Goal: Book appointment/travel/reservation

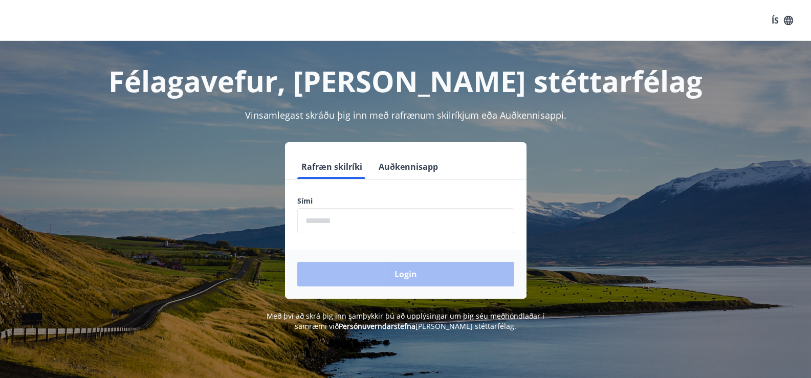
click at [382, 225] on input "phone" at bounding box center [405, 220] width 217 height 25
type input "********"
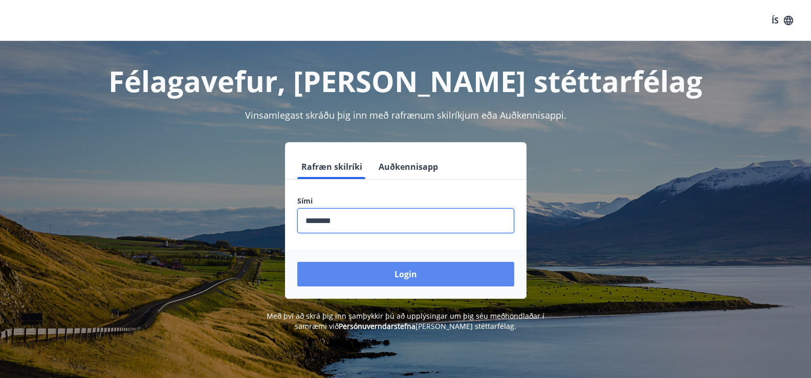
click at [376, 278] on button "Login" at bounding box center [405, 274] width 217 height 25
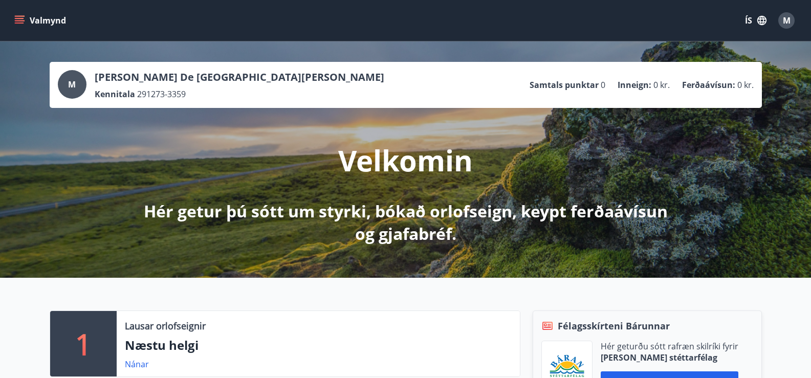
click at [21, 14] on button "Valmynd" at bounding box center [41, 20] width 58 height 18
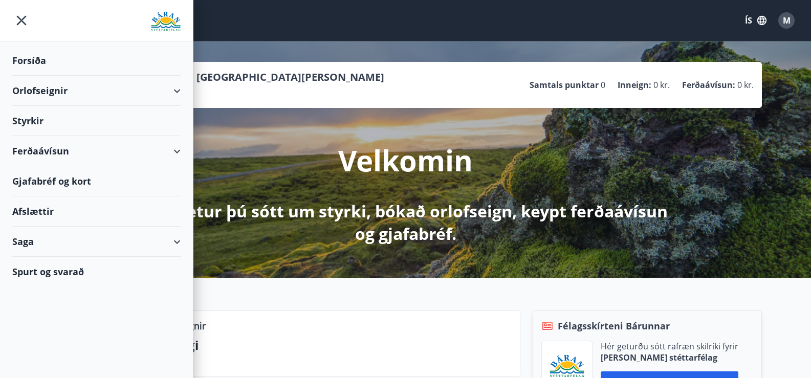
click at [33, 86] on div "Orlofseignir" at bounding box center [96, 91] width 168 height 30
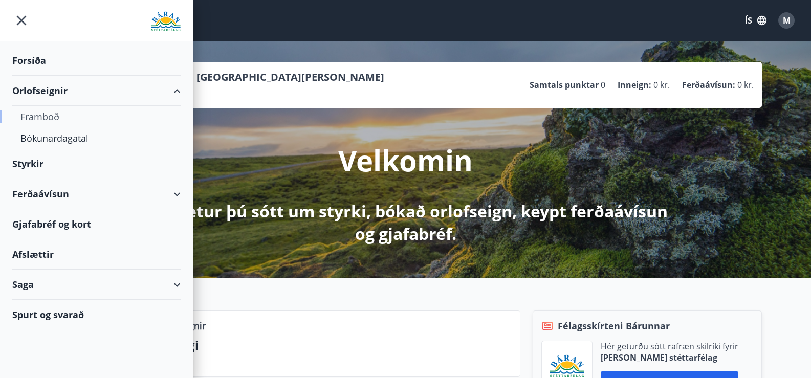
click at [39, 116] on div "Framboð" at bounding box center [96, 117] width 152 height 22
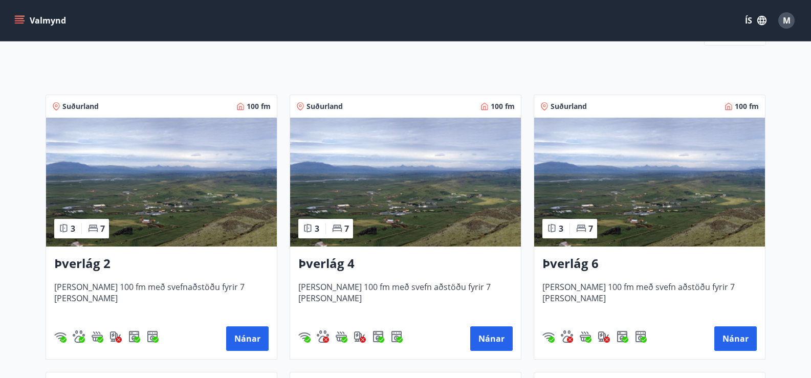
scroll to position [102, 0]
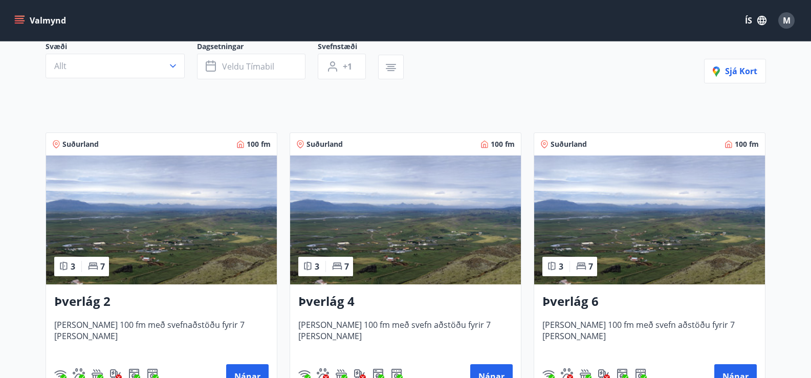
click at [660, 230] on img at bounding box center [649, 220] width 231 height 129
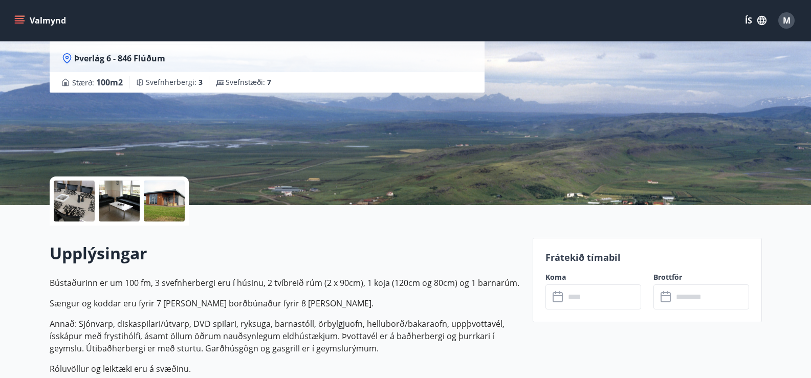
scroll to position [102, 0]
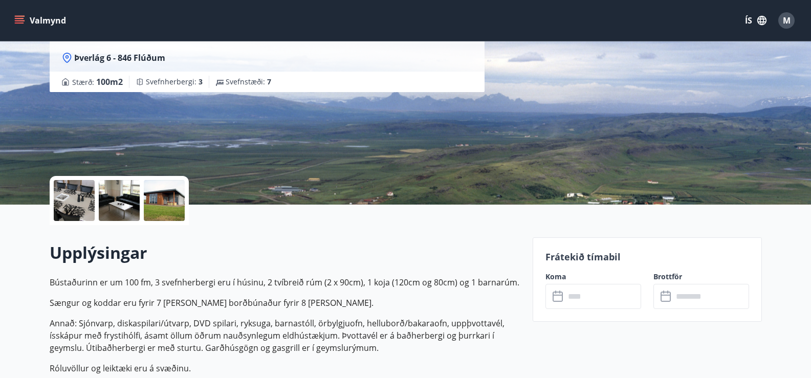
click at [558, 298] on icon at bounding box center [559, 297] width 12 height 12
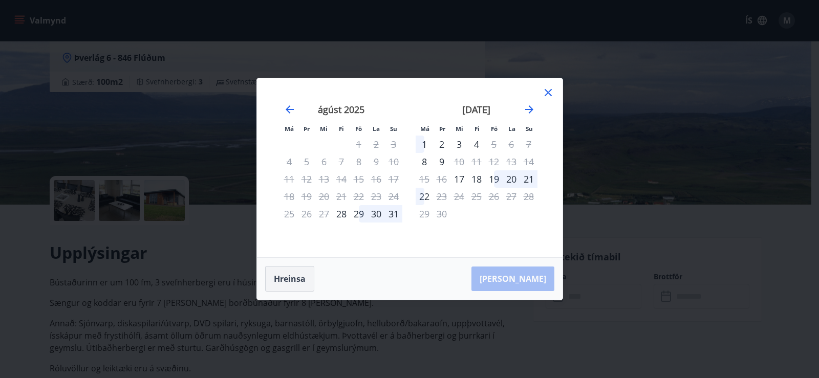
click at [291, 277] on button "Hreinsa" at bounding box center [289, 279] width 49 height 26
click at [529, 109] on icon "Move forward to switch to the next month." at bounding box center [529, 109] width 8 height 8
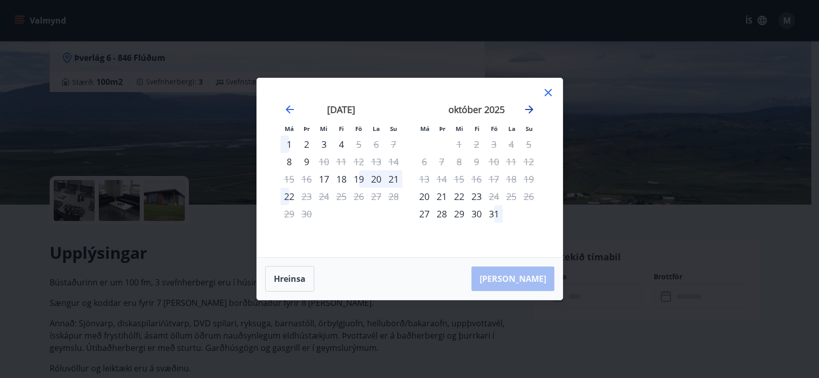
click at [529, 109] on icon "Move forward to switch to the next month." at bounding box center [529, 109] width 8 height 8
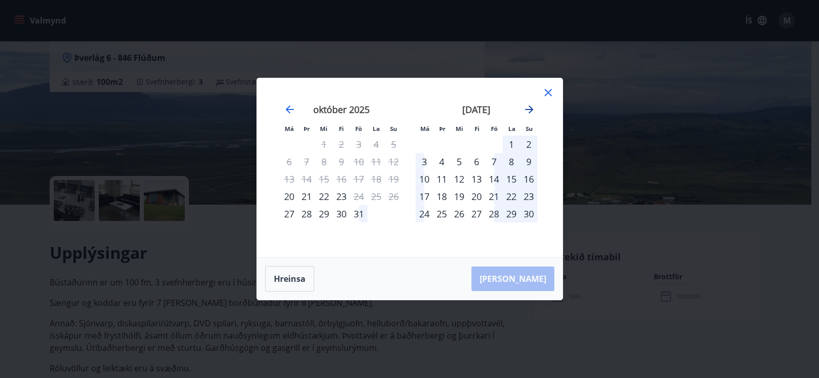
click at [529, 109] on icon "Move forward to switch to the next month." at bounding box center [529, 109] width 8 height 8
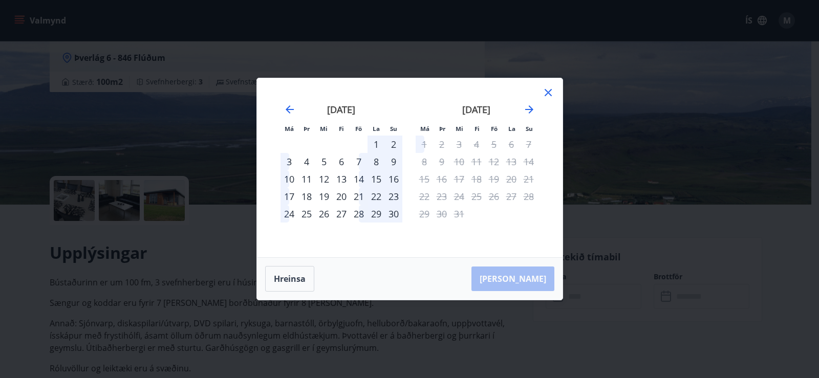
click at [360, 213] on div "28" at bounding box center [358, 213] width 17 height 17
click at [287, 279] on button "Hreinsa" at bounding box center [289, 279] width 49 height 26
click at [549, 90] on icon at bounding box center [548, 93] width 12 height 12
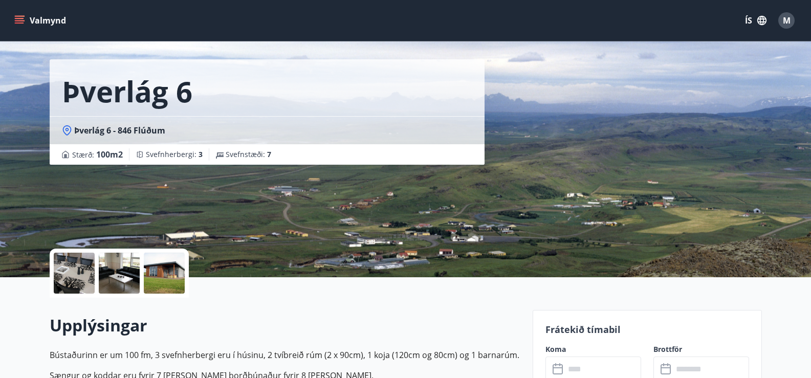
scroll to position [0, 0]
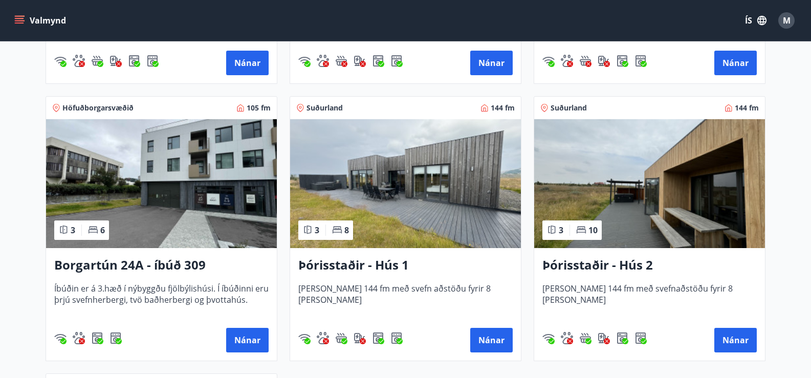
scroll to position [718, 0]
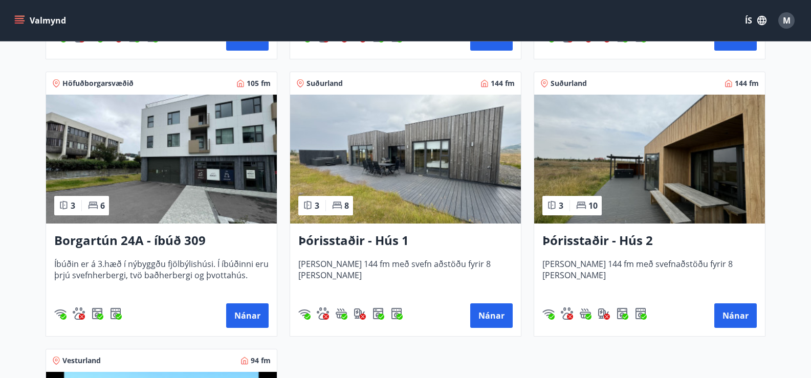
click at [389, 177] on img at bounding box center [405, 159] width 231 height 129
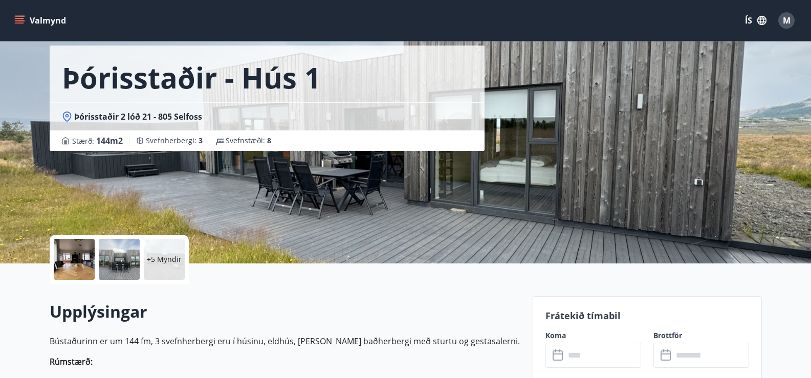
scroll to position [102, 0]
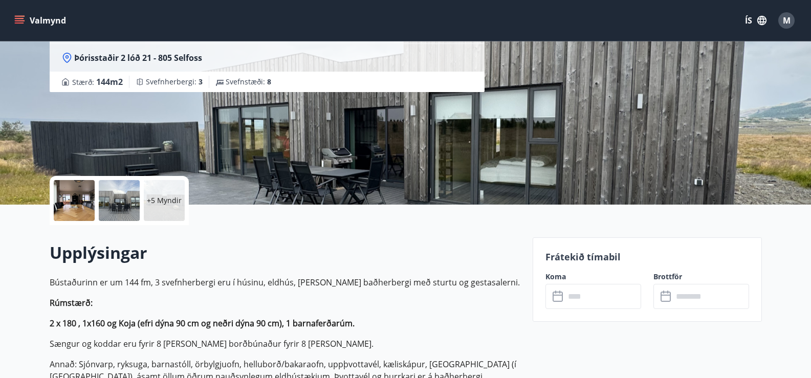
click at [556, 295] on icon at bounding box center [558, 295] width 10 height 1
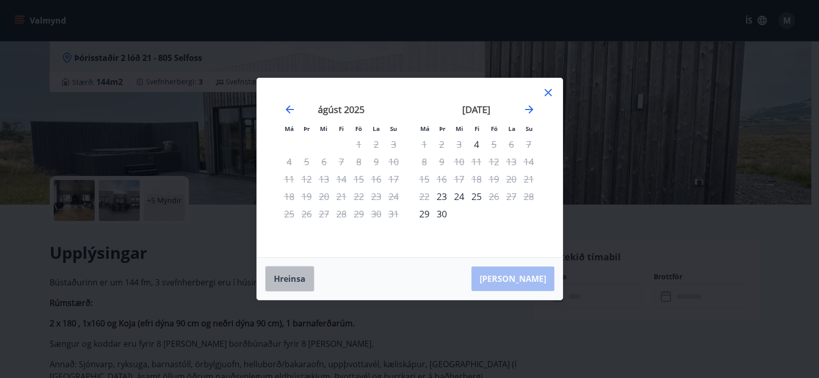
click at [289, 276] on button "Hreinsa" at bounding box center [289, 279] width 49 height 26
click at [528, 109] on icon "Move forward to switch to the next month." at bounding box center [529, 109] width 12 height 12
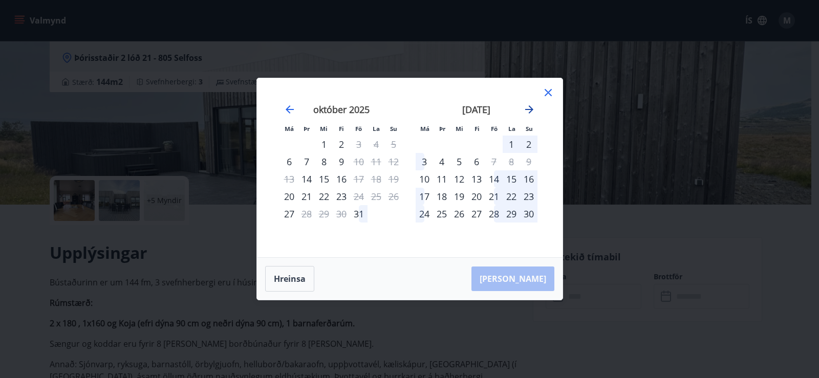
click at [529, 109] on icon "Move forward to switch to the next month." at bounding box center [529, 109] width 12 height 12
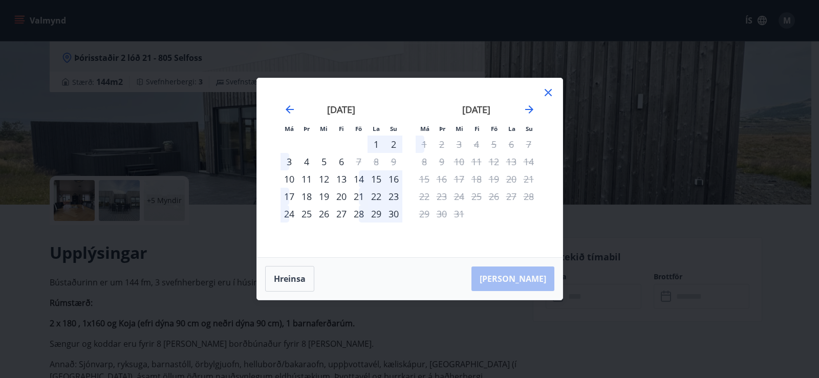
click at [356, 216] on div "28" at bounding box center [358, 213] width 17 height 17
click at [292, 277] on button "Hreinsa" at bounding box center [289, 279] width 49 height 26
click at [550, 94] on icon at bounding box center [548, 93] width 12 height 12
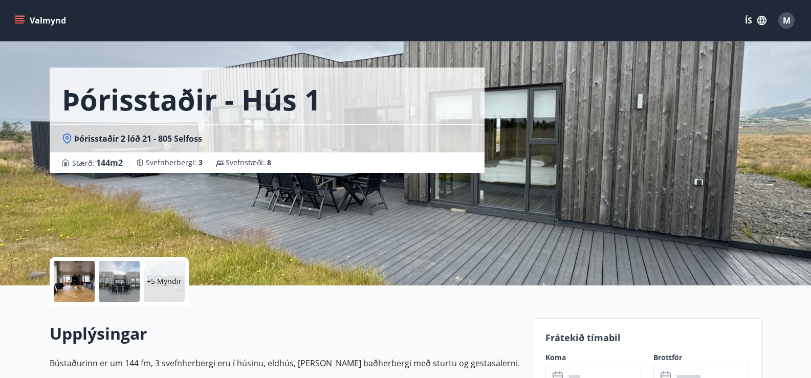
scroll to position [0, 0]
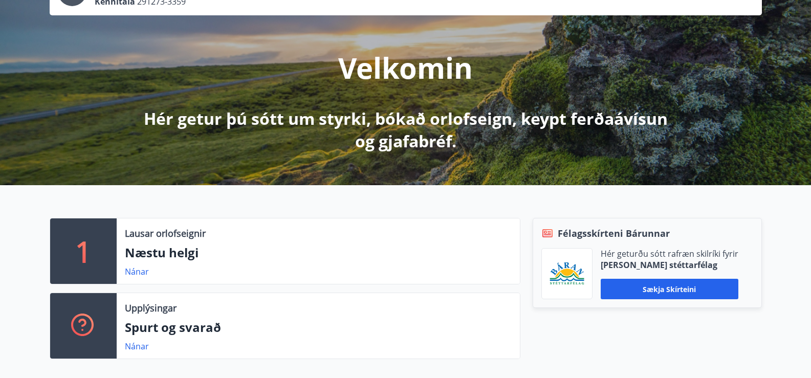
scroll to position [102, 0]
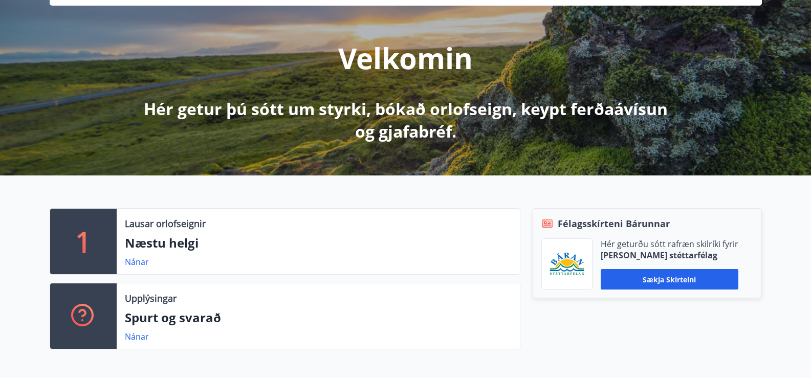
click at [92, 223] on div "1" at bounding box center [83, 242] width 67 height 66
click at [140, 265] on link "Nánar" at bounding box center [137, 261] width 24 height 11
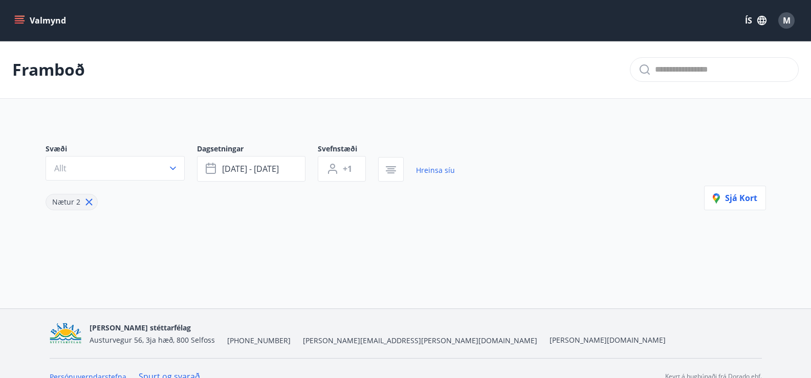
type input "*"
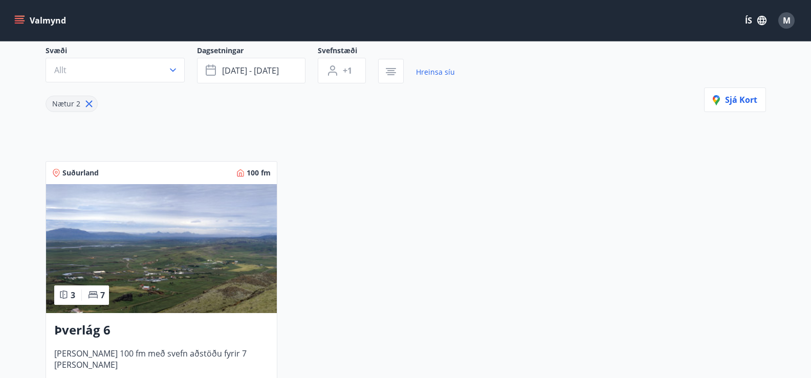
scroll to position [102, 0]
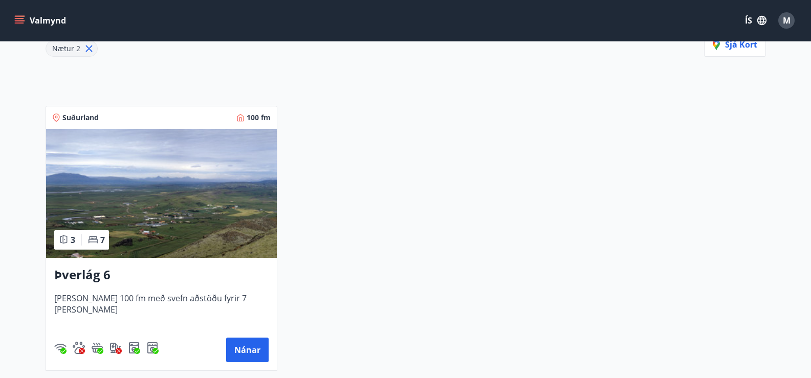
click at [195, 206] on img at bounding box center [161, 193] width 231 height 129
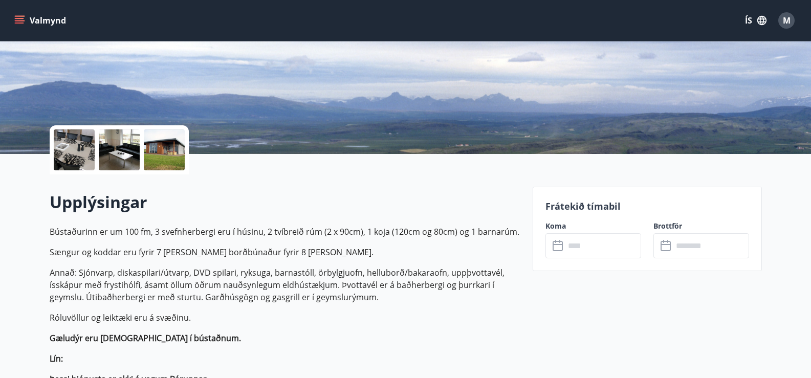
scroll to position [154, 0]
click at [561, 245] on icon at bounding box center [559, 246] width 12 height 12
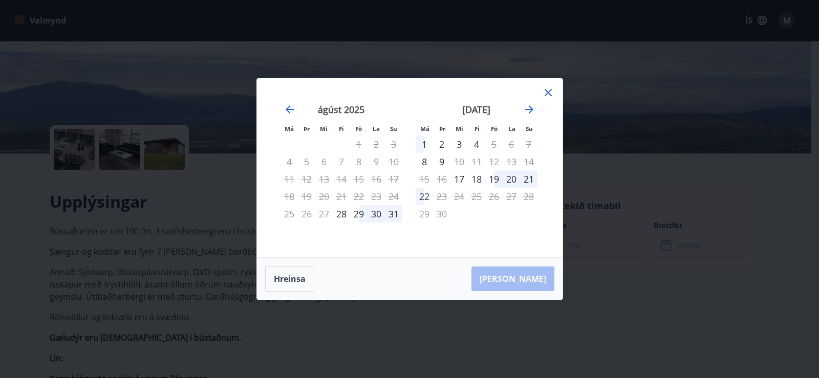
click at [551, 90] on icon at bounding box center [548, 92] width 7 height 7
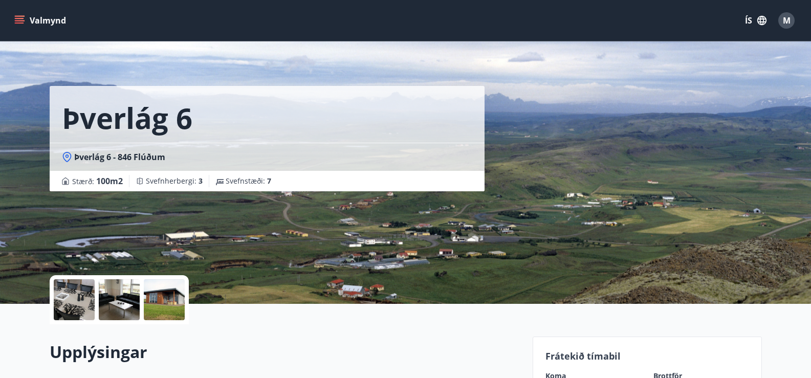
scroll to position [0, 0]
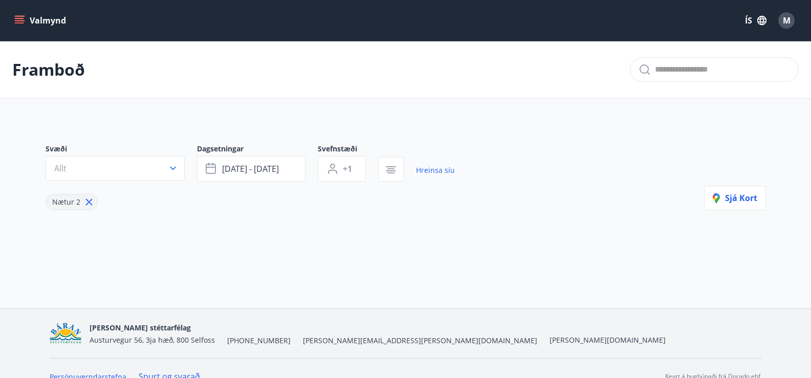
type input "*"
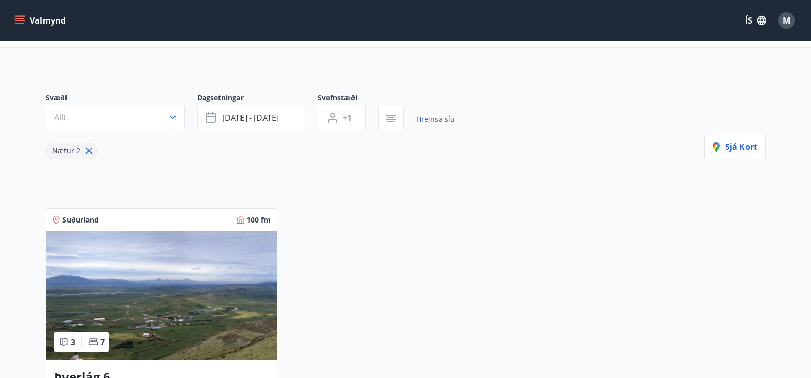
scroll to position [102, 0]
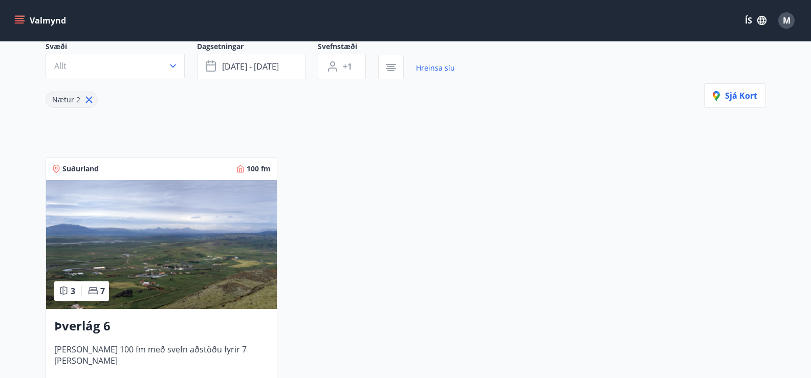
click at [158, 244] on img at bounding box center [161, 244] width 231 height 129
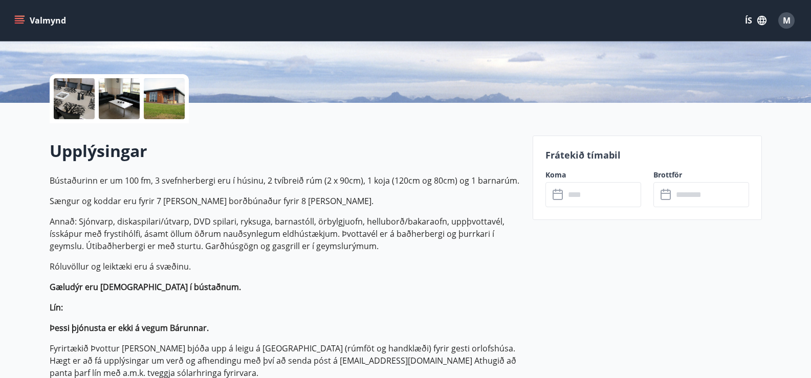
scroll to position [205, 0]
click at [561, 193] on icon at bounding box center [558, 192] width 10 height 1
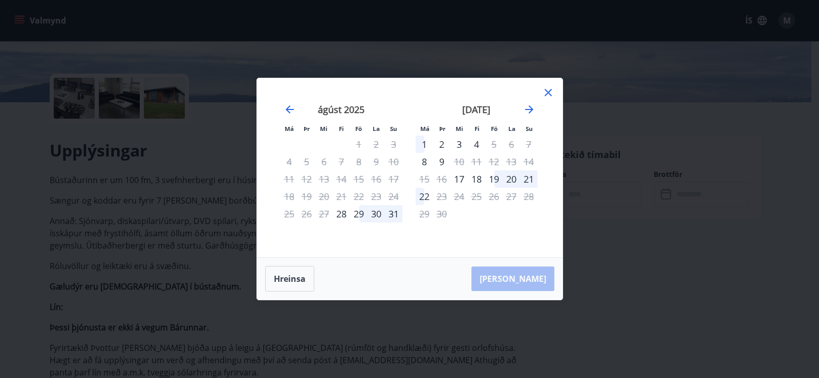
click at [359, 217] on div "29" at bounding box center [358, 213] width 17 height 17
click at [359, 213] on div "29" at bounding box center [358, 213] width 17 height 17
click at [277, 282] on button "Hreinsa" at bounding box center [289, 279] width 49 height 26
click at [358, 213] on div "29" at bounding box center [358, 213] width 17 height 17
click at [424, 144] on div "1" at bounding box center [424, 144] width 17 height 17
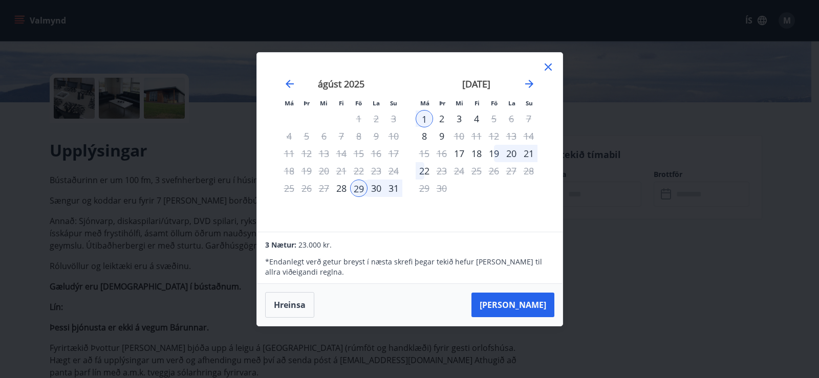
click at [287, 306] on button "Hreinsa" at bounding box center [289, 305] width 49 height 26
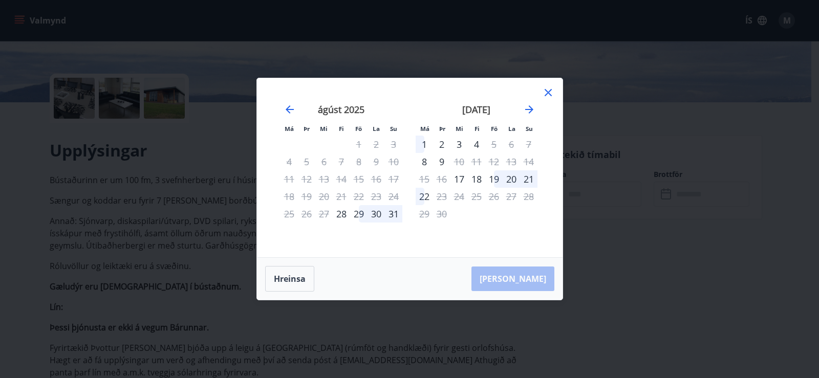
click at [551, 92] on icon at bounding box center [548, 93] width 12 height 12
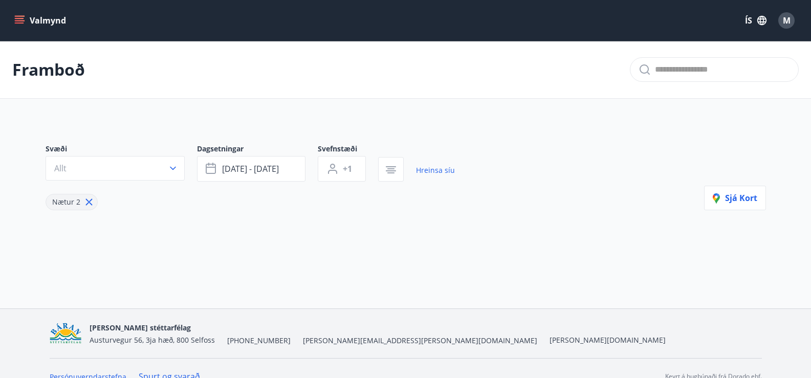
type input "*"
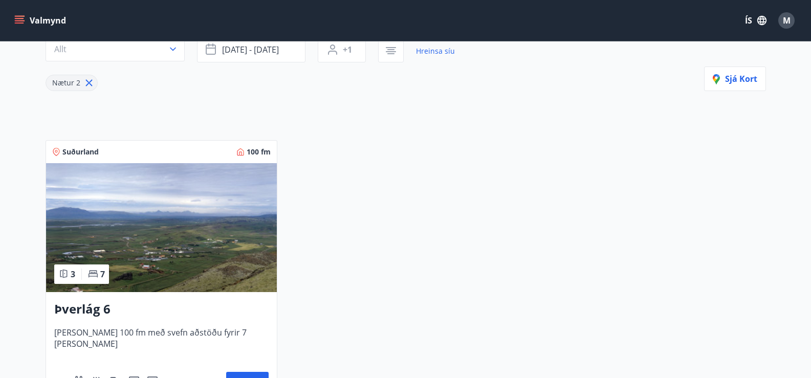
scroll to position [102, 0]
